Goal: Task Accomplishment & Management: Use online tool/utility

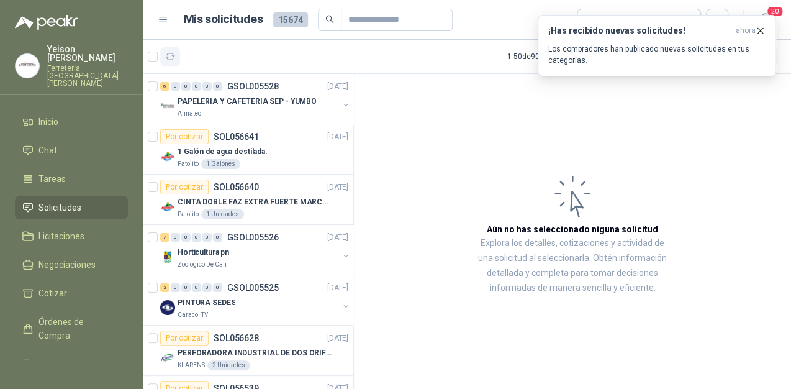
click at [179, 59] on button "button" at bounding box center [170, 57] width 20 height 20
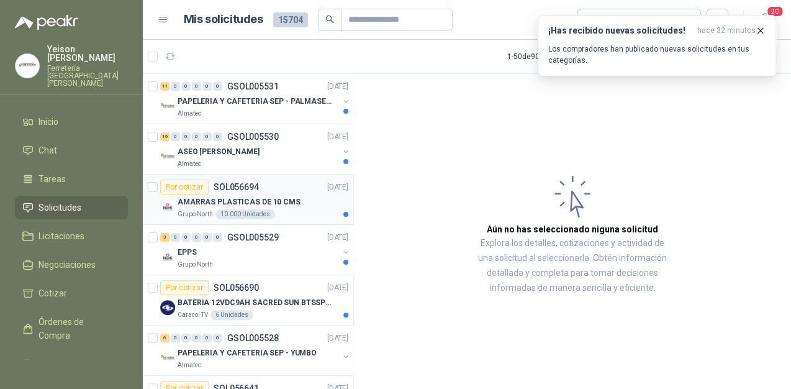
click at [281, 197] on p "AMARRAS PLASTICAS DE 10 CMS" at bounding box center [239, 202] width 123 height 12
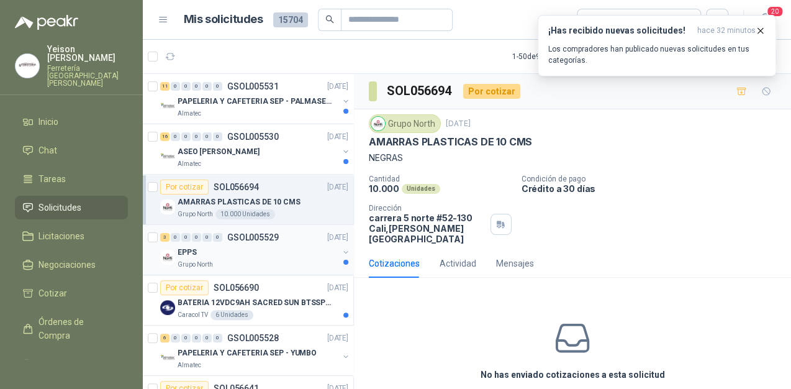
click at [250, 260] on div "Grupo North" at bounding box center [258, 265] width 161 height 10
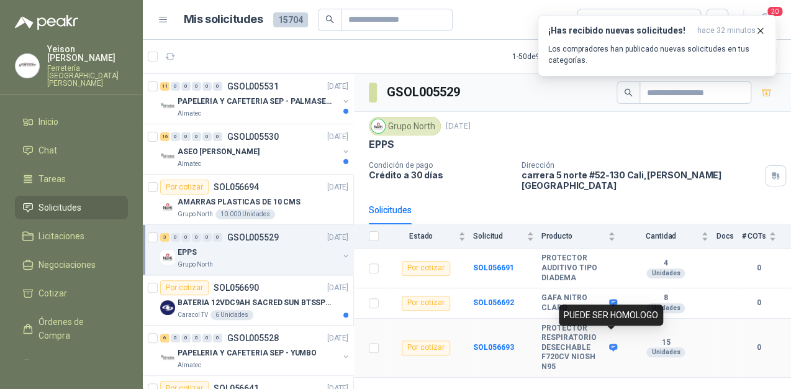
click at [615, 343] on icon at bounding box center [613, 347] width 9 height 9
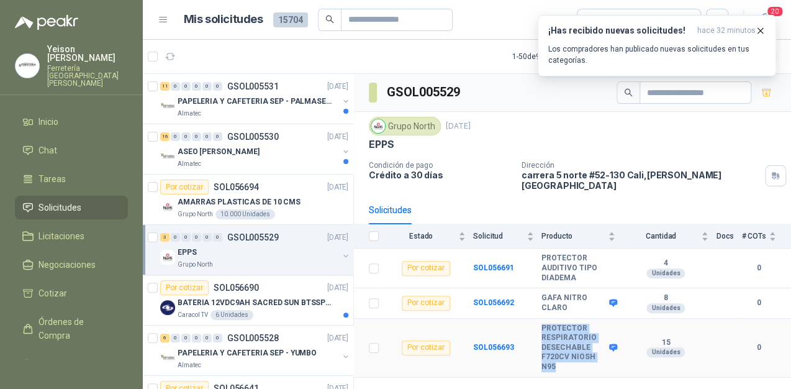
drag, startPoint x: 554, startPoint y: 356, endPoint x: 539, endPoint y: 334, distance: 26.9
click at [539, 334] on tr "Por cotizar SOL056693 PROTECTOR RESPIRATORIO DESECHABLE F720CV NIOSH N95 15 Uni…" at bounding box center [572, 348] width 437 height 59
copy tr "PROTECTOR RESPIRATORIO DESECHABLE F720CV NIOSH N95"
click at [171, 48] on button "button" at bounding box center [170, 57] width 20 height 20
click at [225, 148] on p "ASEO [PERSON_NAME]" at bounding box center [219, 152] width 82 height 12
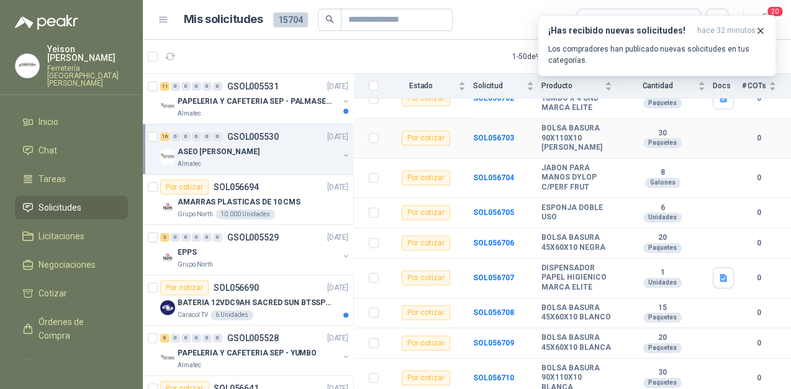
scroll to position [329, 0]
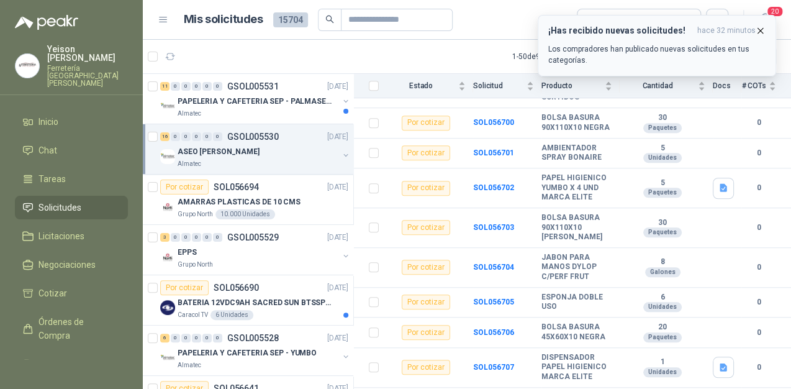
click at [764, 27] on icon "button" at bounding box center [760, 30] width 11 height 11
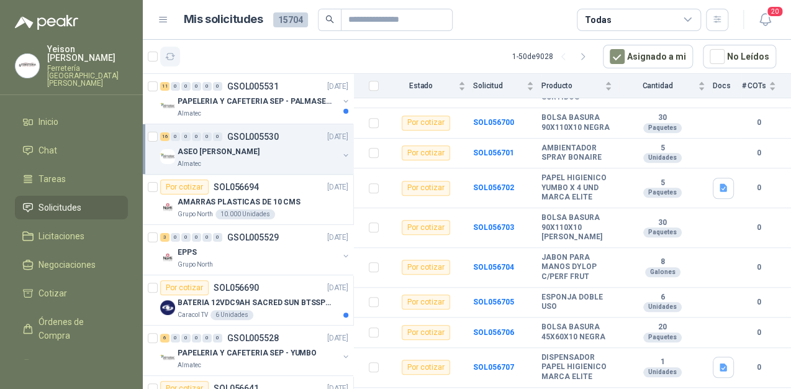
click at [171, 57] on icon "button" at bounding box center [170, 57] width 11 height 11
click at [235, 202] on p "AMARRAS PLASTICAS DE 10 CMS" at bounding box center [239, 202] width 123 height 12
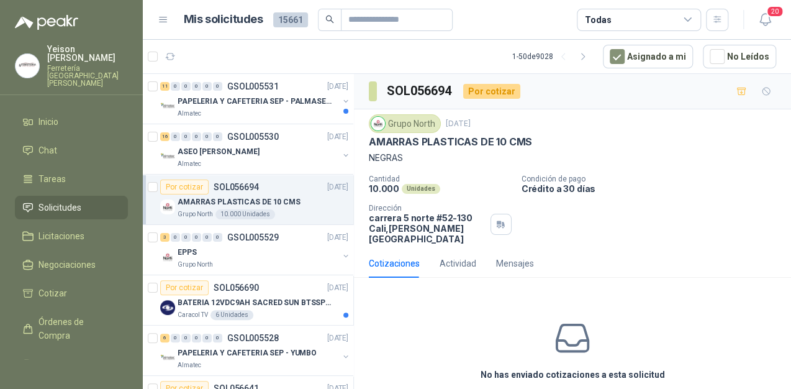
click at [714, 95] on div "SOL056694 Por cotizar" at bounding box center [572, 91] width 437 height 35
click at [737, 89] on icon "button" at bounding box center [742, 91] width 11 height 11
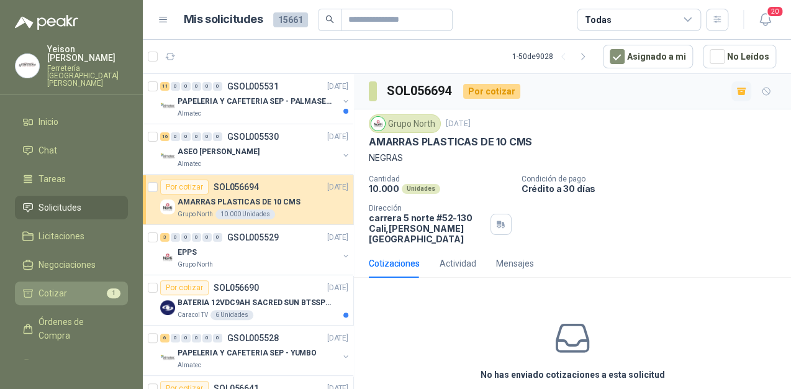
click at [67, 286] on li "Cotizar 1" at bounding box center [71, 293] width 98 height 14
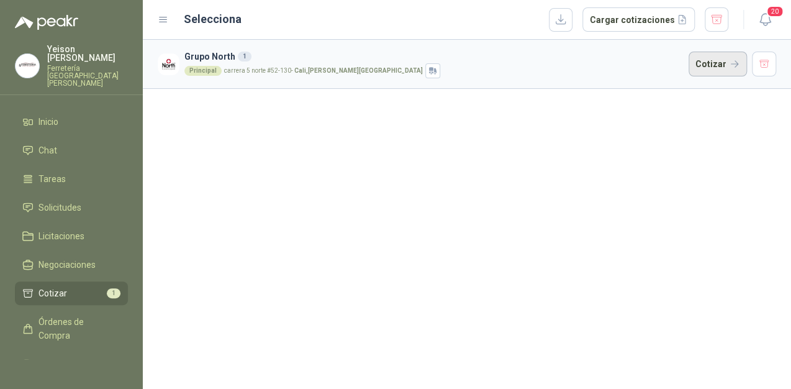
click at [709, 65] on button "Cotizar" at bounding box center [718, 64] width 58 height 25
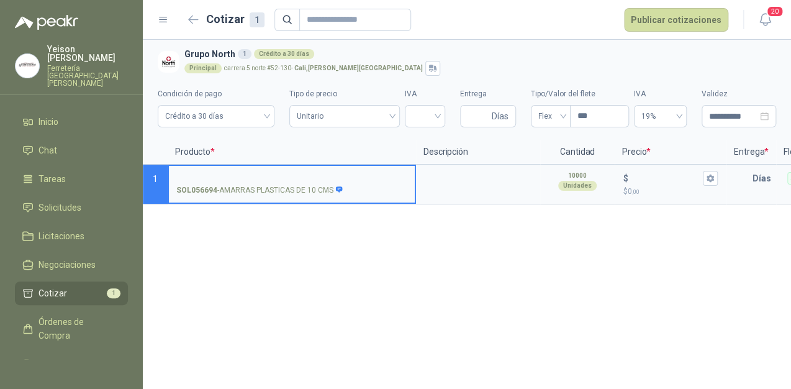
click at [211, 168] on label "SOL056694 - AMARRAS PLASTICAS DE 10 CMS" at bounding box center [292, 183] width 246 height 35
click at [211, 174] on input "SOL056694 - AMARRAS PLASTICAS DE 10 CMS" at bounding box center [291, 178] width 231 height 9
type input "**********"
click at [639, 183] on input "$ $ 0 ,00" at bounding box center [666, 177] width 70 height 9
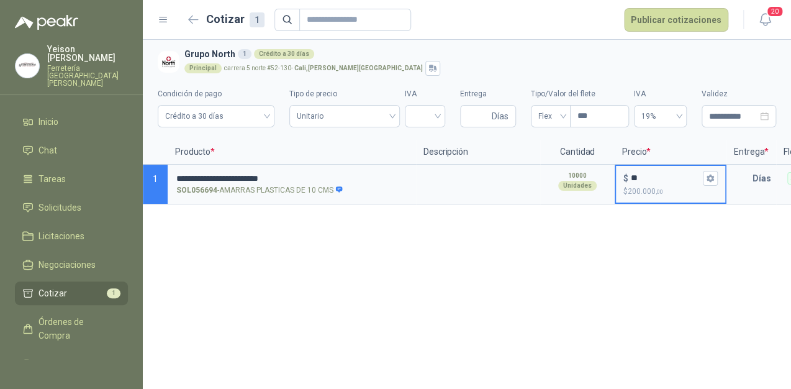
type input "**"
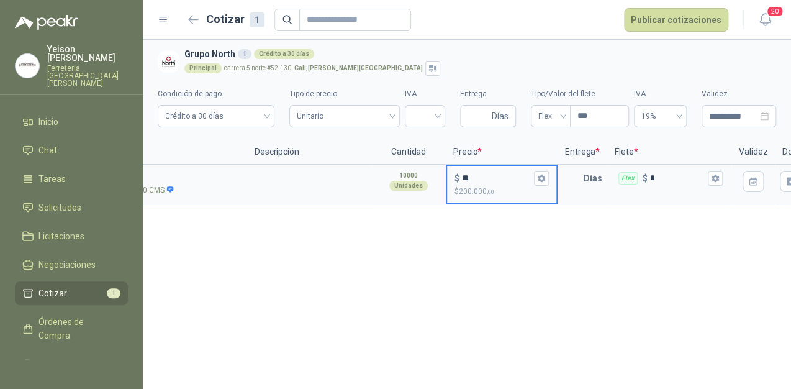
scroll to position [0, 185]
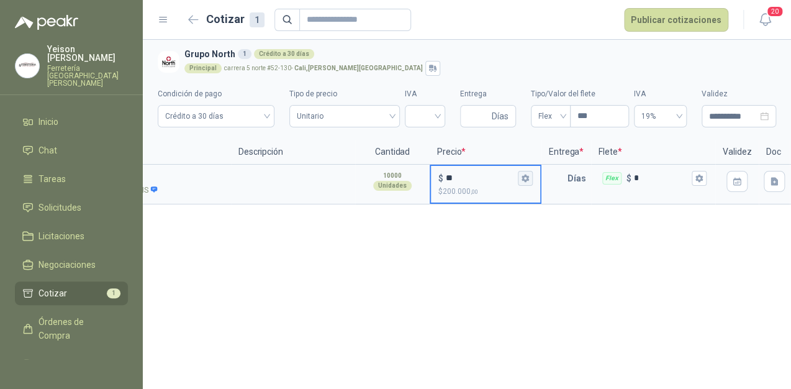
click at [526, 182] on button "$ ** $ 200.000 ,00" at bounding box center [525, 178] width 15 height 15
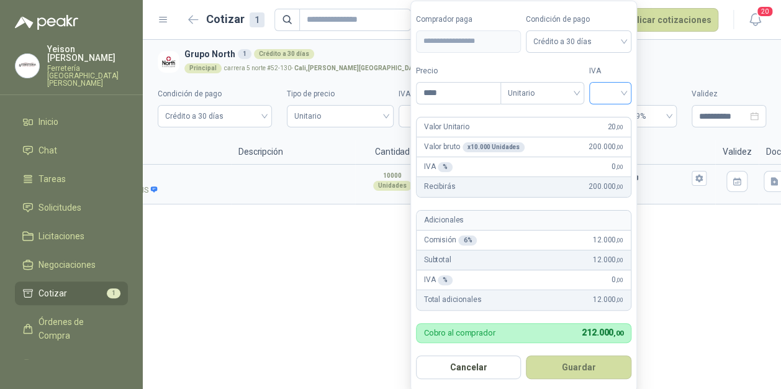
click at [622, 89] on input "search" at bounding box center [610, 92] width 27 height 19
click at [606, 114] on div "19%" at bounding box center [613, 119] width 23 height 14
click at [608, 363] on button "Guardar" at bounding box center [581, 367] width 107 height 24
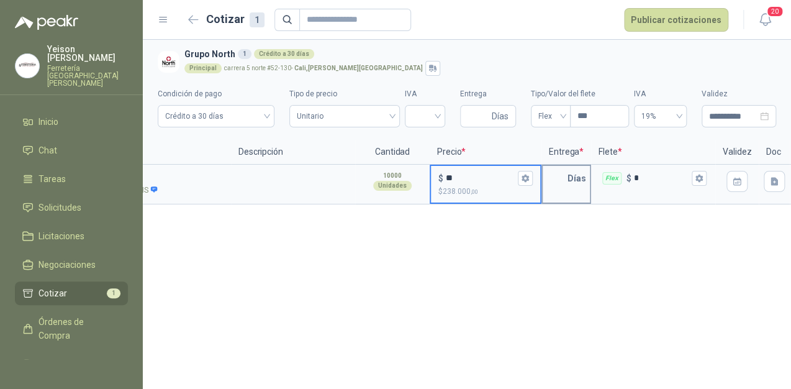
click at [563, 179] on input "text" at bounding box center [555, 178] width 25 height 25
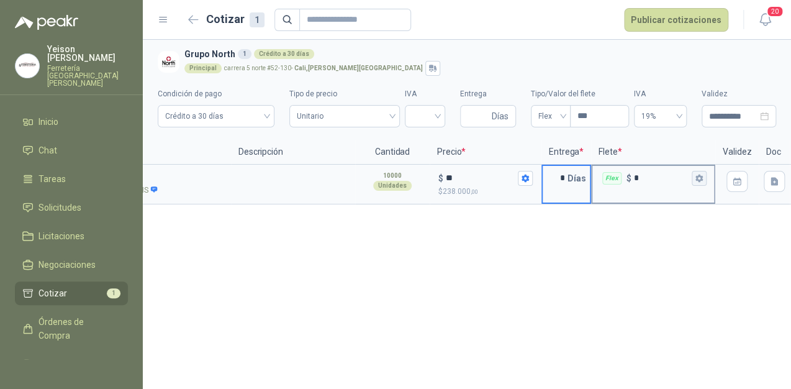
type input "*"
click at [704, 177] on button "Flex $ *" at bounding box center [699, 178] width 15 height 15
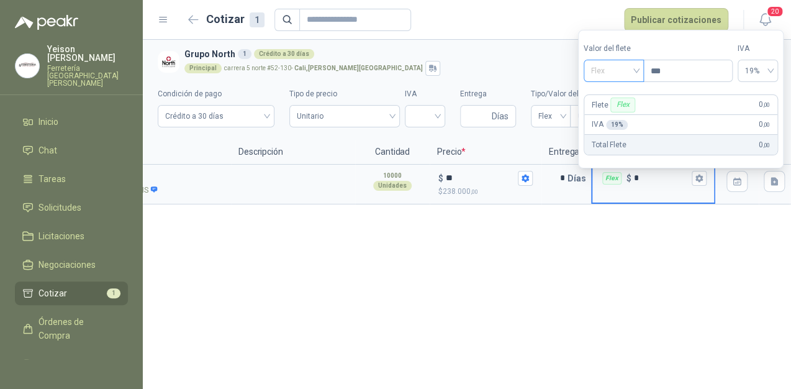
click at [639, 72] on div "Flex" at bounding box center [614, 71] width 60 height 22
click at [621, 116] on div "Incluido" at bounding box center [614, 117] width 43 height 14
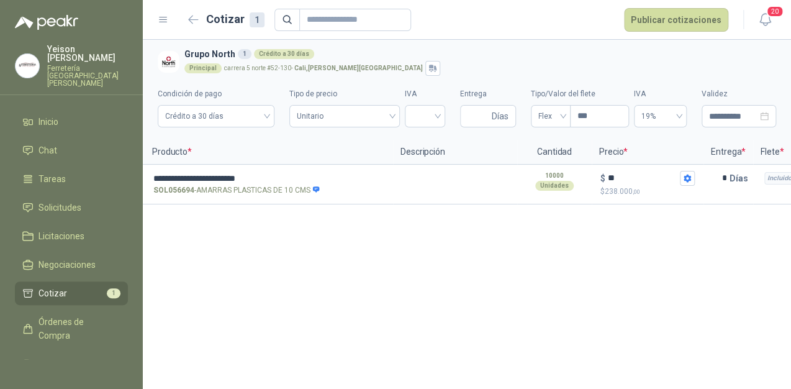
scroll to position [0, 0]
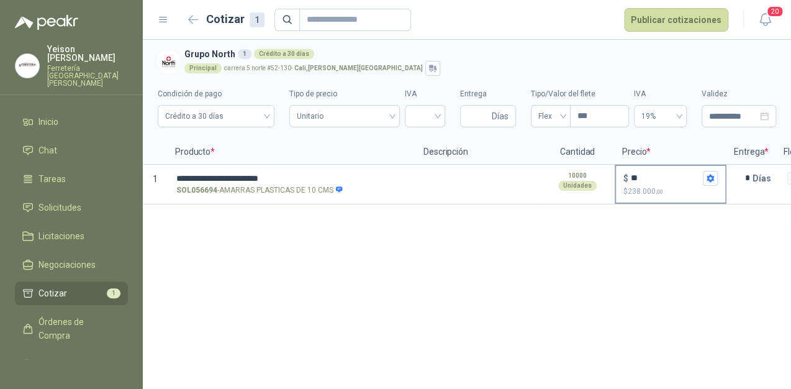
click at [637, 175] on input "**" at bounding box center [666, 177] width 70 height 9
type input "*"
type input "***"
type input "**"
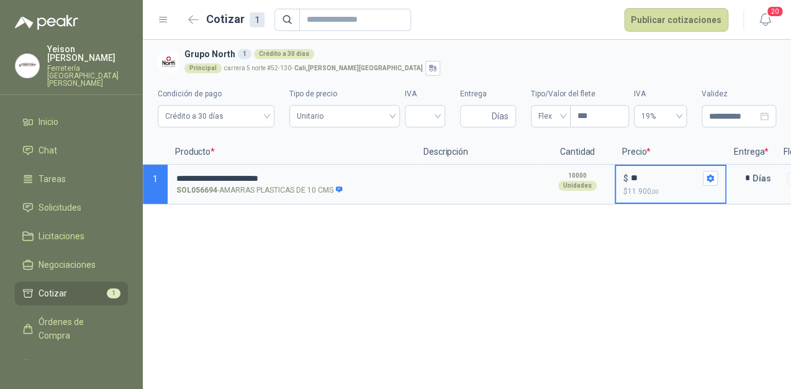
type input "****"
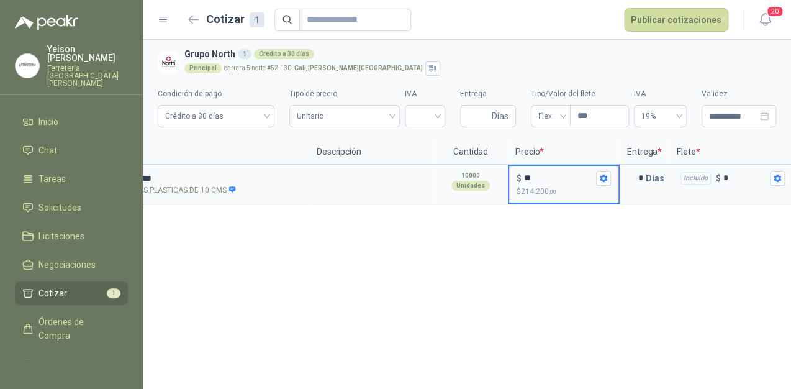
scroll to position [0, 127]
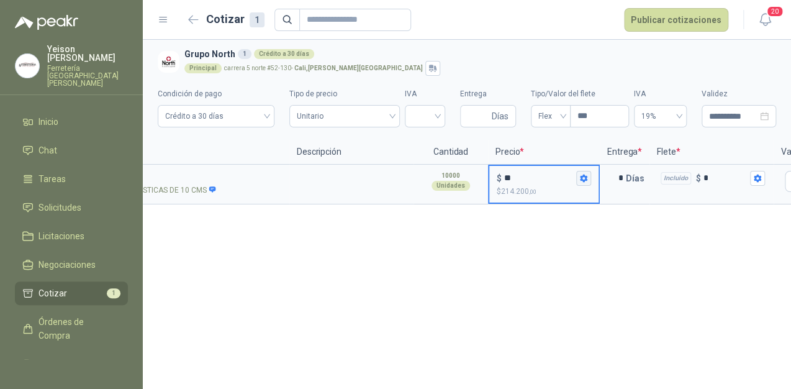
type input "**"
click at [591, 177] on button "$ ** $ 214.200 ,00" at bounding box center [583, 178] width 15 height 15
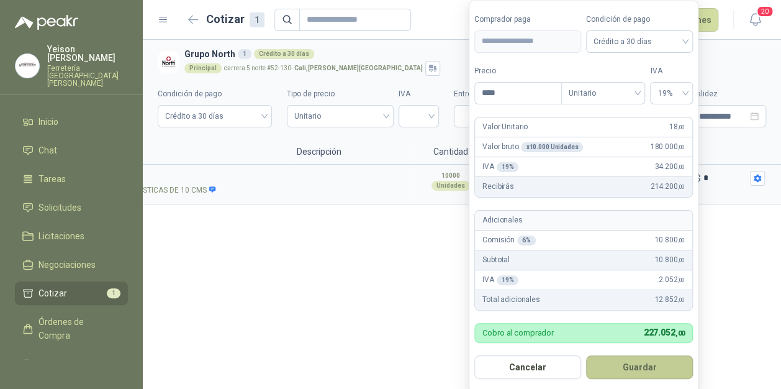
click at [655, 363] on button "Guardar" at bounding box center [639, 367] width 107 height 24
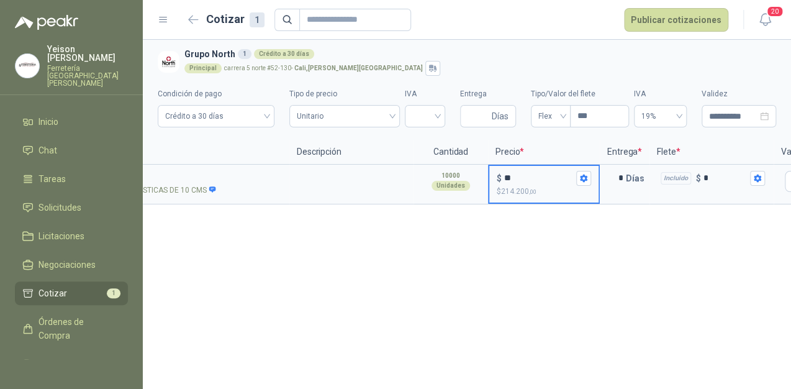
scroll to position [0, 0]
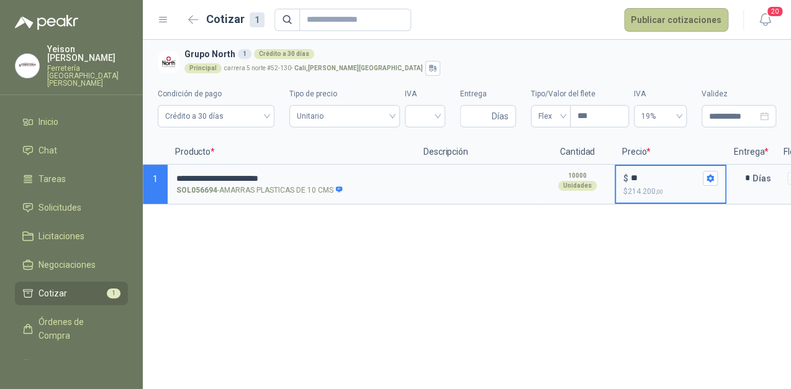
click at [656, 24] on button "Publicar cotizaciones" at bounding box center [676, 20] width 104 height 24
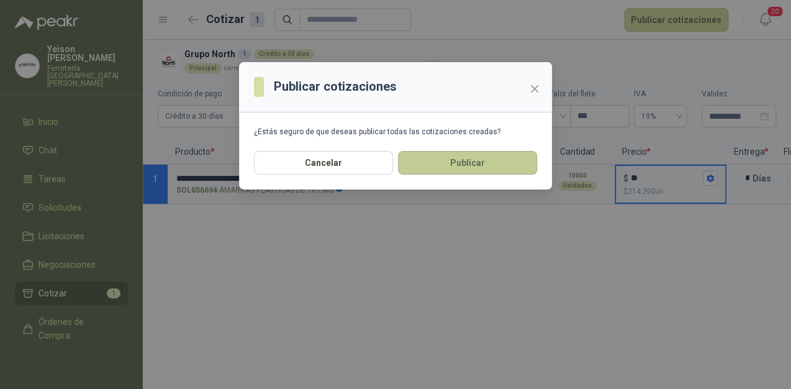
click at [484, 169] on button "Publicar" at bounding box center [467, 163] width 139 height 24
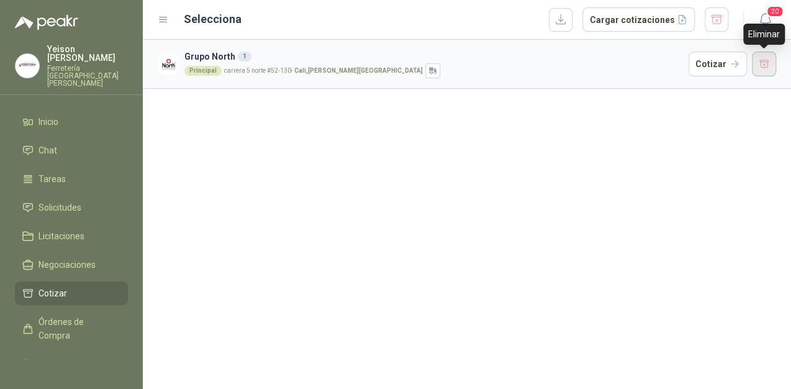
click at [755, 55] on button "button" at bounding box center [764, 64] width 25 height 25
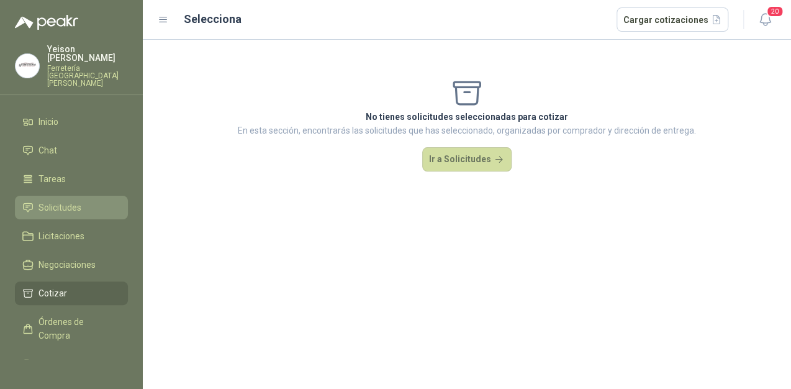
click at [52, 201] on span "Solicitudes" at bounding box center [60, 208] width 43 height 14
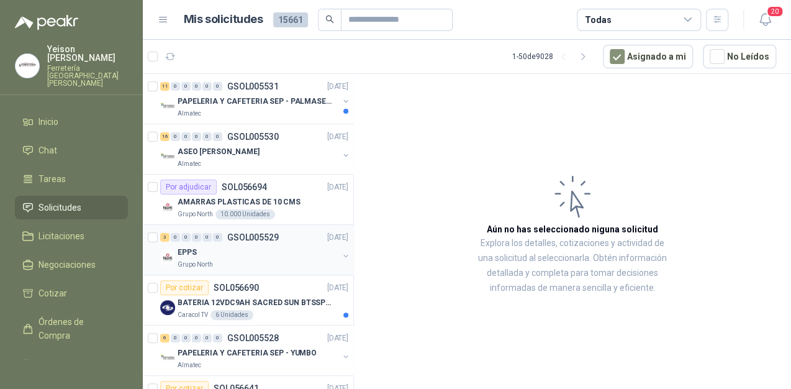
click at [224, 258] on div "EPPS" at bounding box center [258, 252] width 161 height 15
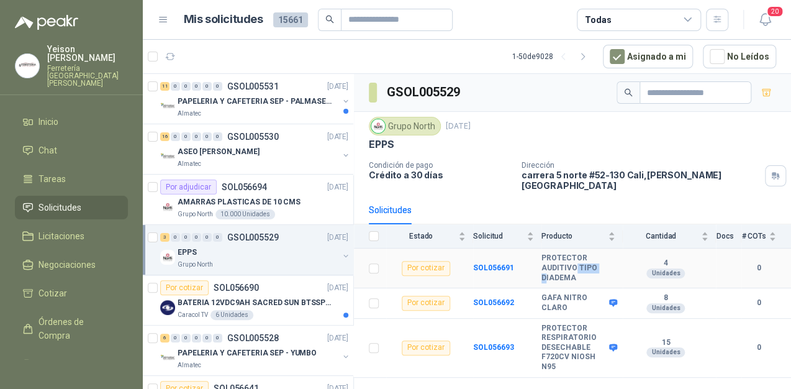
drag, startPoint x: 573, startPoint y: 263, endPoint x: 546, endPoint y: 265, distance: 26.8
click at [546, 265] on b "PROTECTOR AUDITIVO TIPO DIADEMA" at bounding box center [579, 267] width 74 height 29
drag, startPoint x: 546, startPoint y: 265, endPoint x: 533, endPoint y: 257, distance: 15.0
click at [533, 257] on tr "Por cotizar SOL056691 PROTECTOR AUDITIVO TIPO DIADEMA 4 Unidades 0" at bounding box center [572, 268] width 437 height 40
copy tr "PROTECTOR AUDITIVO TIPO DIADEMA"
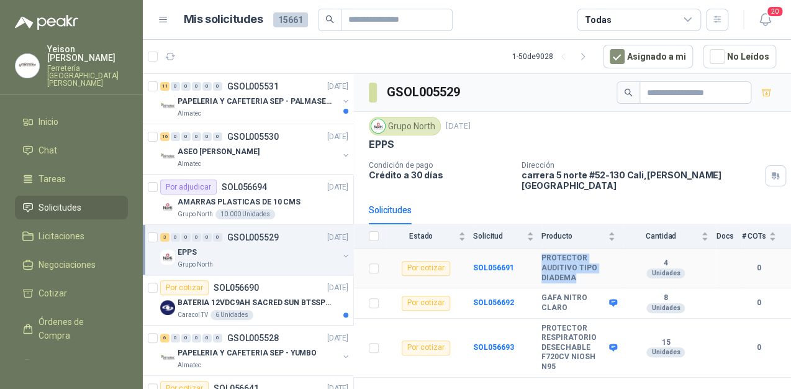
copy tr "PROTECTOR AUDITIVO TIPO DIADEMA"
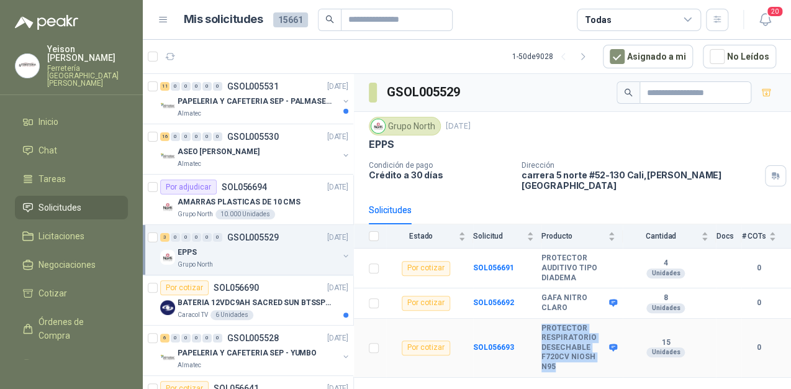
drag, startPoint x: 540, startPoint y: 320, endPoint x: 599, endPoint y: 358, distance: 69.6
click at [599, 358] on tr "Por cotizar SOL056693 PROTECTOR RESPIRATORIO DESECHABLE F720CV NIOSH N95 15 Uni…" at bounding box center [572, 348] width 437 height 59
copy tr "PROTECTOR RESPIRATORIO DESECHABLE F720CV NIOSH N95"
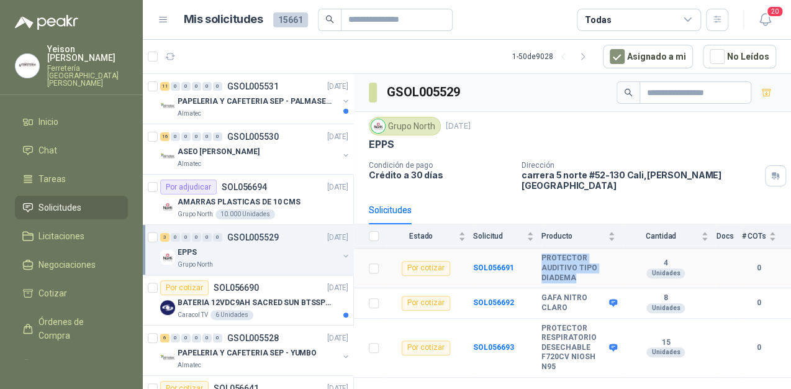
drag, startPoint x: 540, startPoint y: 248, endPoint x: 582, endPoint y: 268, distance: 46.1
click at [582, 268] on tr "Por cotizar SOL056691 PROTECTOR AUDITIVO TIPO DIADEMA 4 Unidades 0" at bounding box center [572, 268] width 437 height 40
copy tr "PROTECTOR AUDITIVO TIPO DIADEMA"
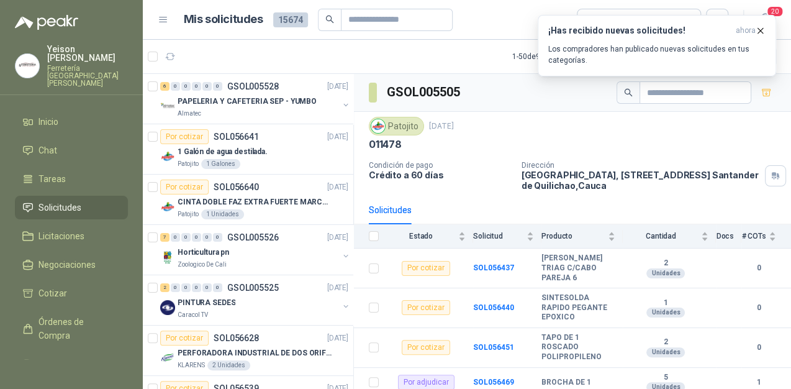
scroll to position [215, 0]
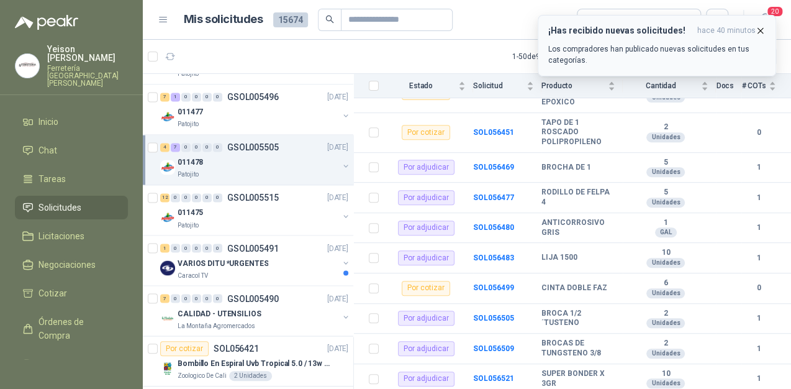
click at [757, 26] on icon "button" at bounding box center [760, 30] width 11 height 11
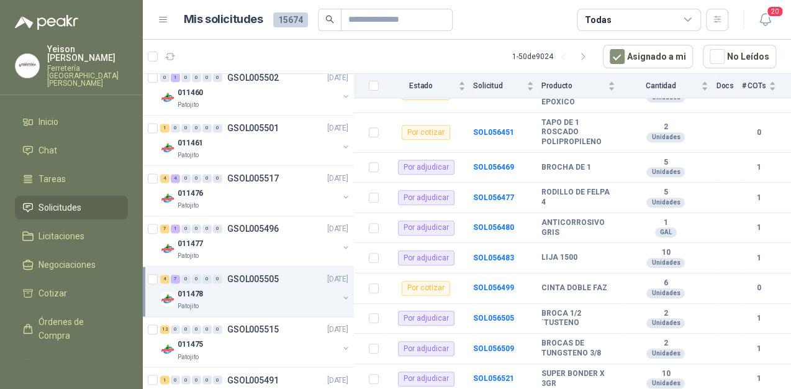
scroll to position [696, 0]
